Goal: Register for event/course

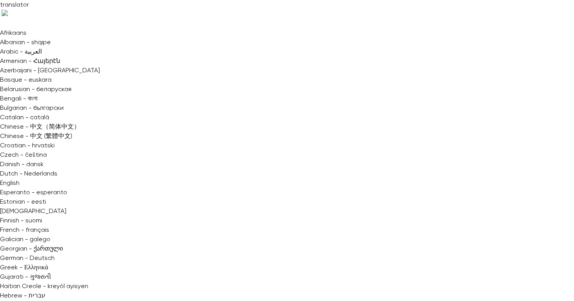
copy div "Get started with user research for designers Settings Emails UTM builder Regist…"
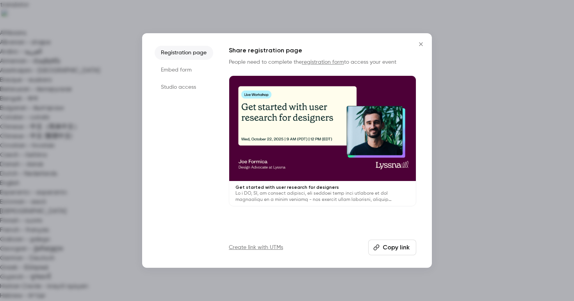
click at [394, 249] on button "Copy link" at bounding box center [392, 247] width 48 height 16
click at [424, 44] on icon "Close" at bounding box center [420, 44] width 9 height 6
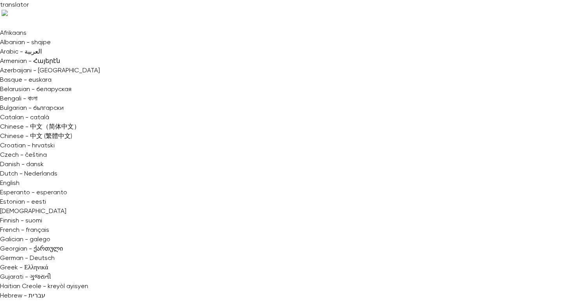
scroll to position [599, 0]
drag, startPoint x: 129, startPoint y: 151, endPoint x: 253, endPoint y: 67, distance: 149.6
copy div "**********"
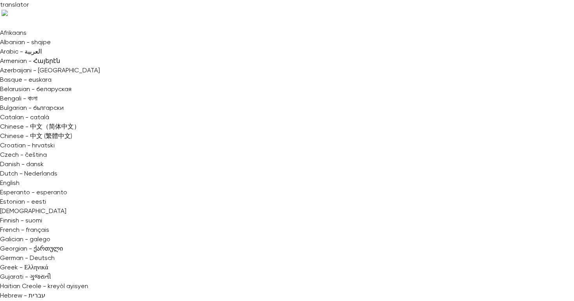
copy div "Get started with user research for designers Settings Emails UTM builder Regist…"
